Goal: Task Accomplishment & Management: Manage account settings

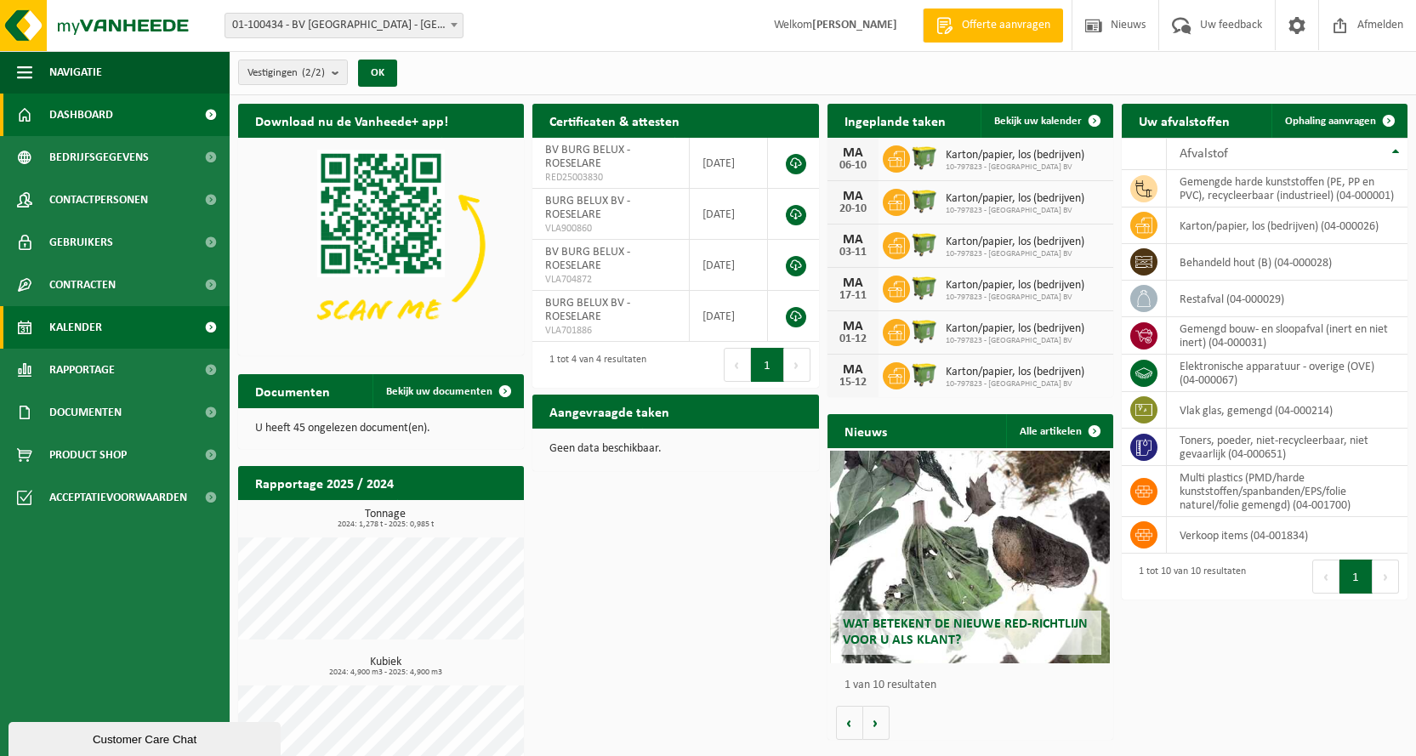
click at [113, 332] on link "Kalender" at bounding box center [115, 327] width 230 height 43
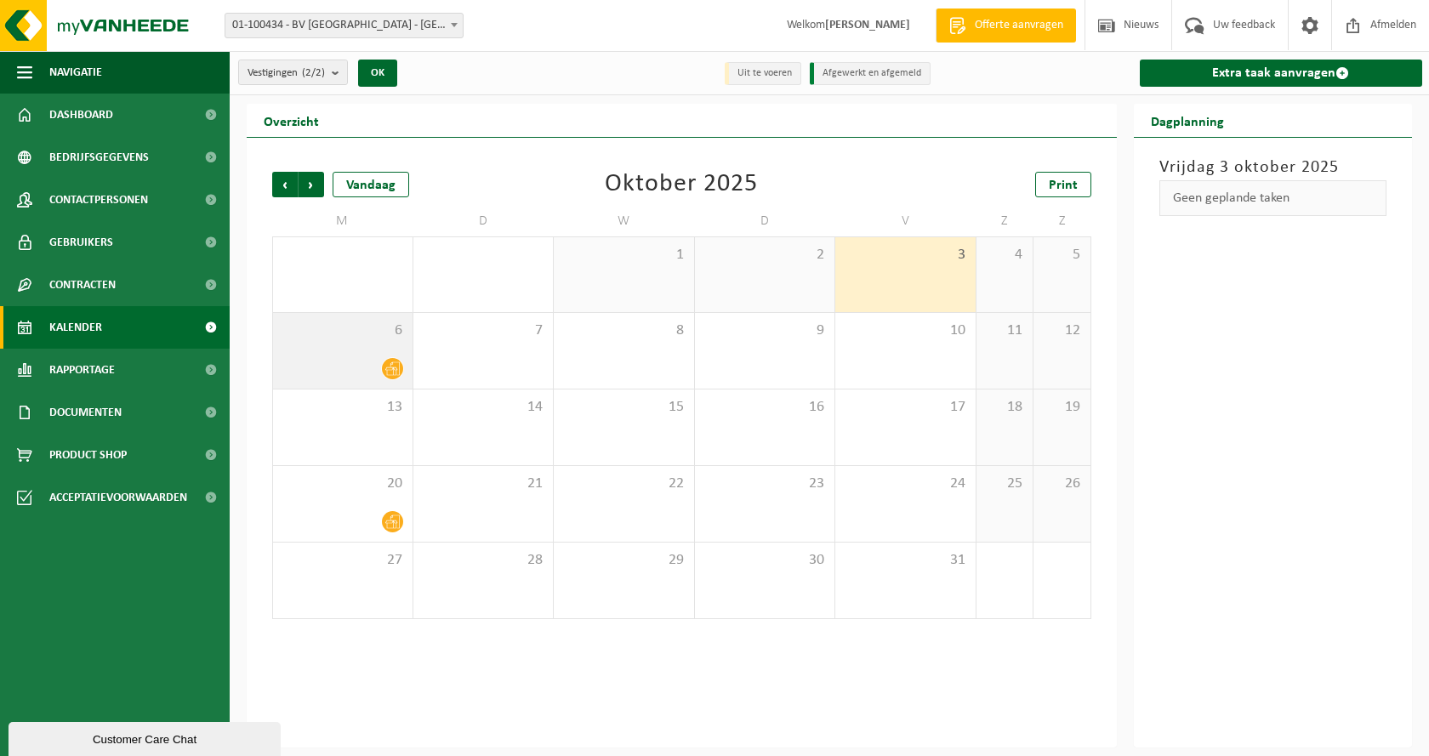
click at [398, 372] on icon at bounding box center [392, 369] width 14 height 14
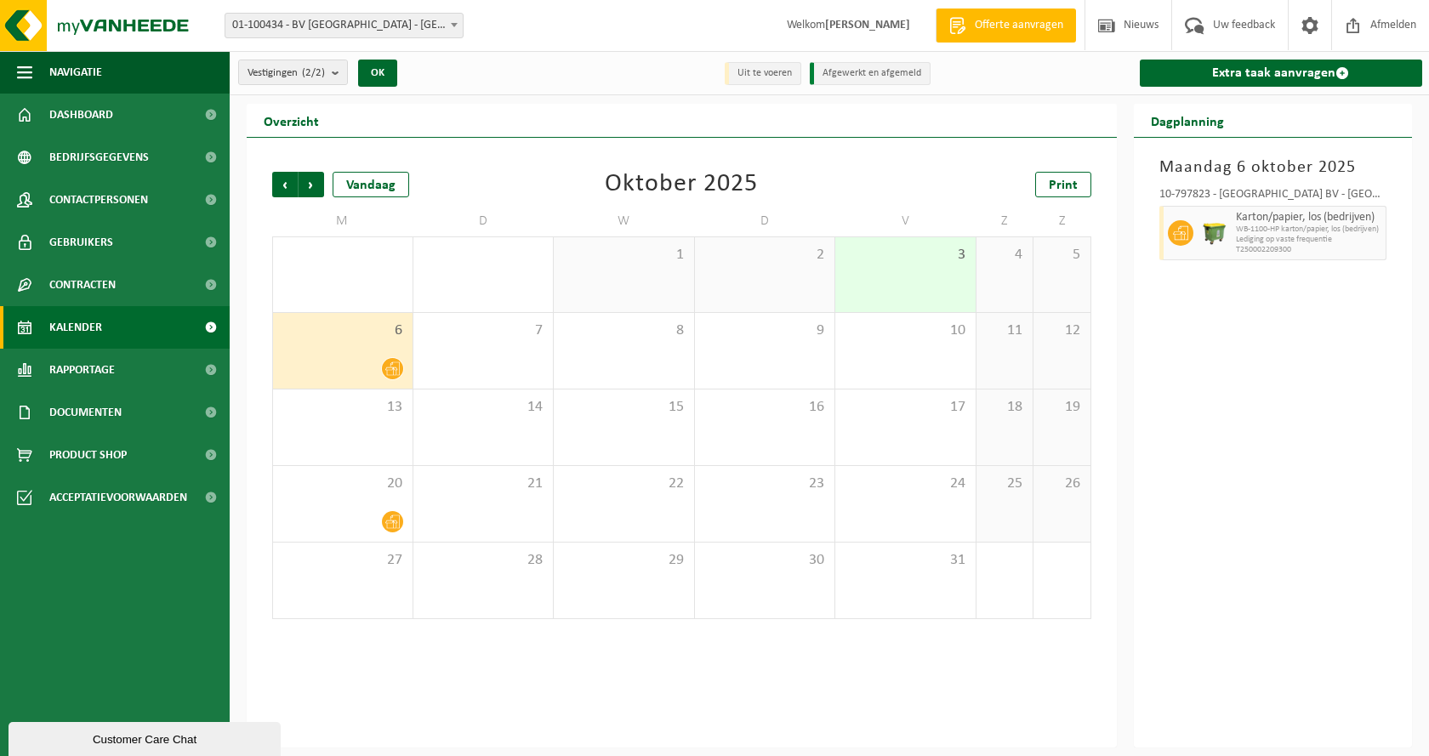
click at [386, 369] on span at bounding box center [392, 368] width 21 height 21
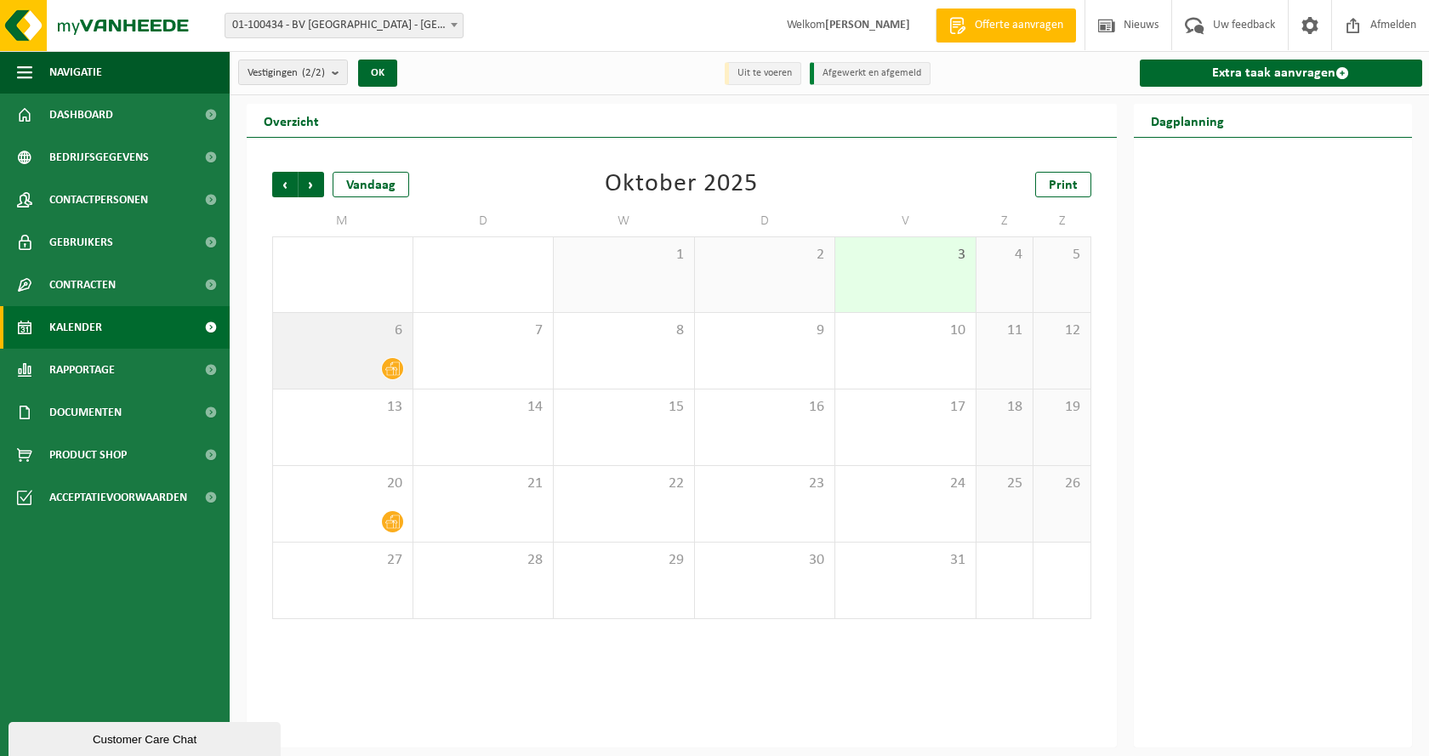
click at [384, 369] on span at bounding box center [392, 368] width 21 height 21
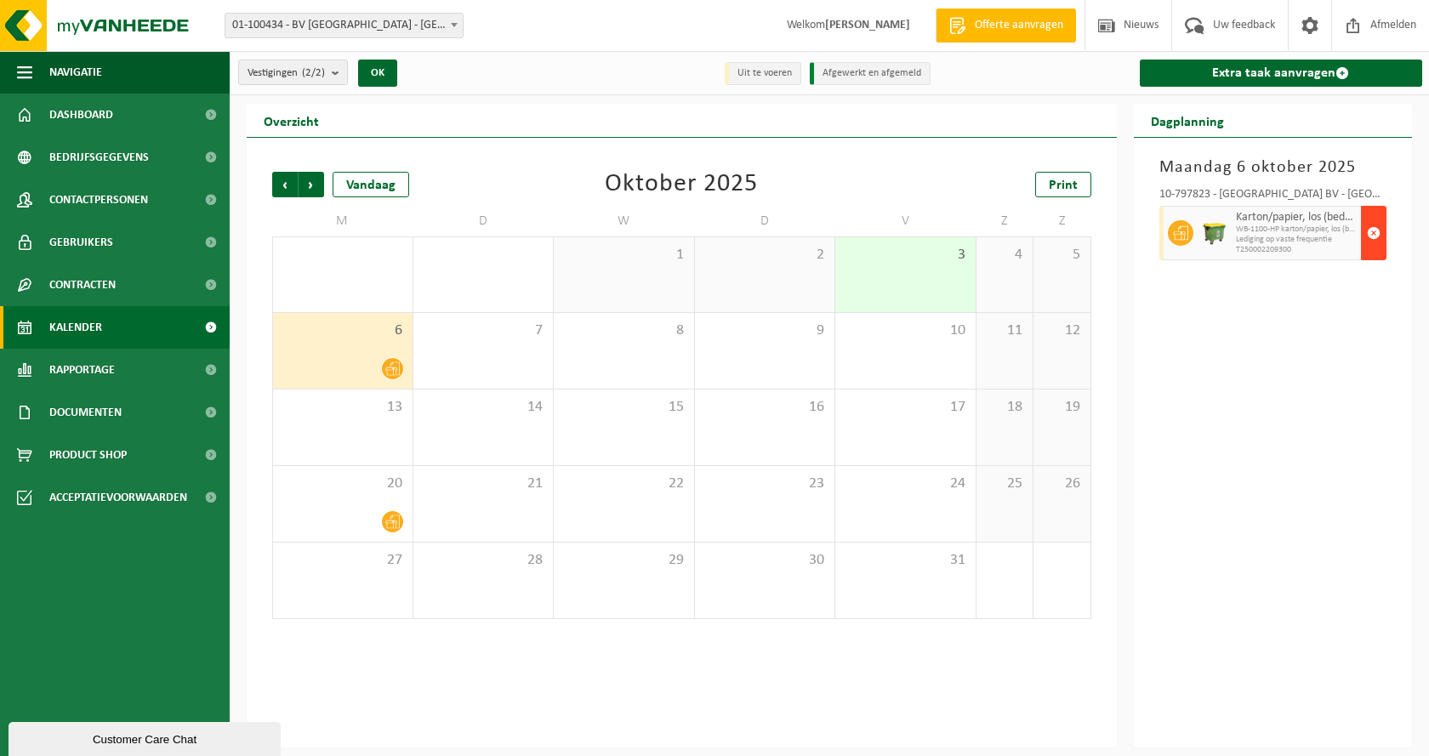
click at [1376, 231] on span "button" at bounding box center [1374, 233] width 14 height 34
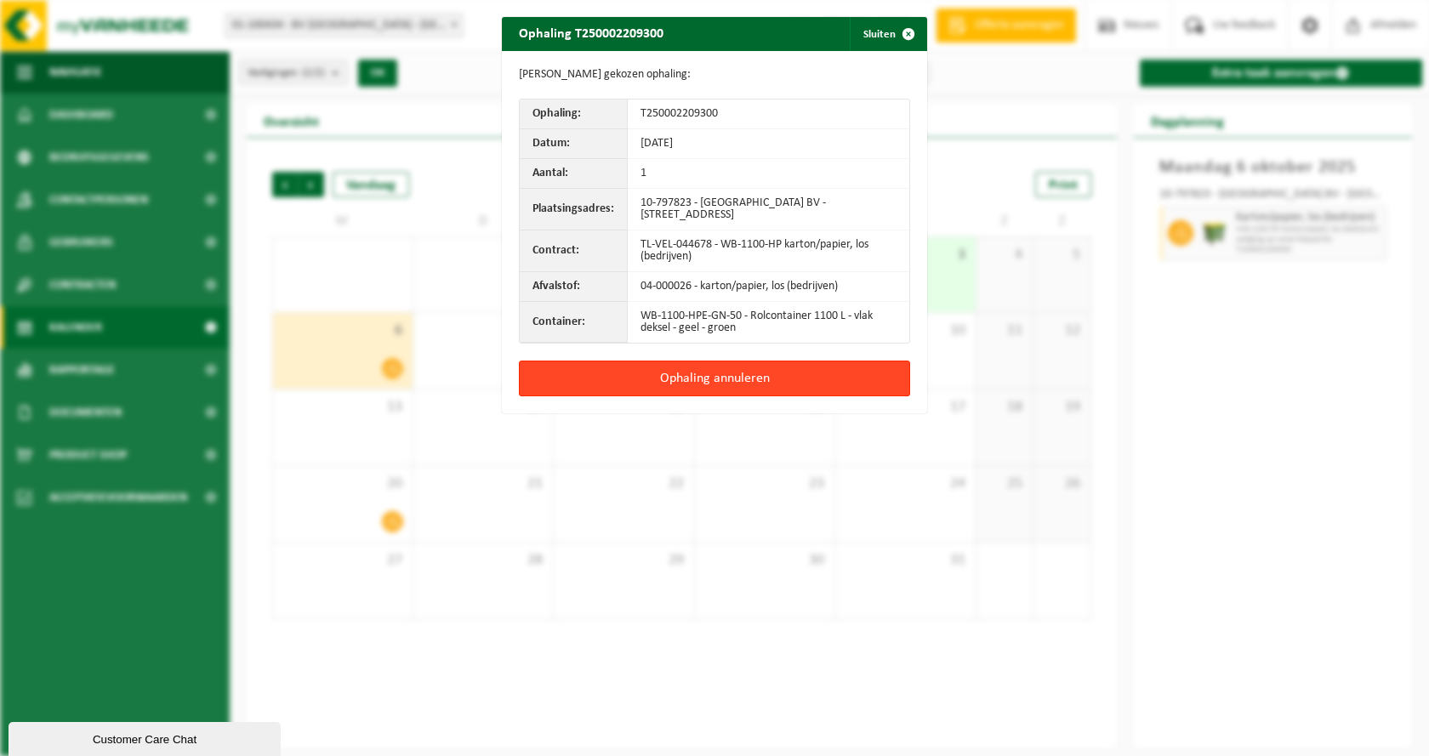
click at [783, 381] on button "Ophaling annuleren" at bounding box center [714, 379] width 391 height 36
